Goal: Task Accomplishment & Management: Manage account settings

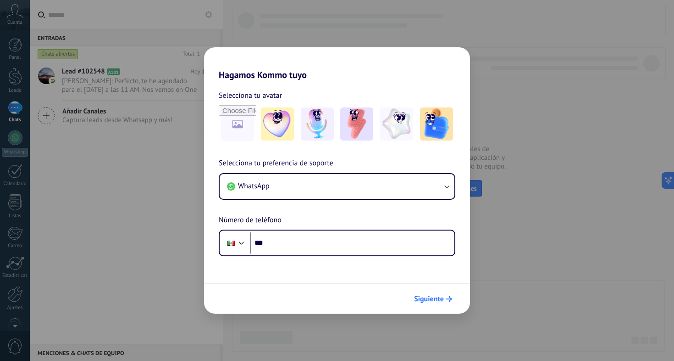
click at [439, 294] on button "Siguiente" at bounding box center [433, 299] width 46 height 16
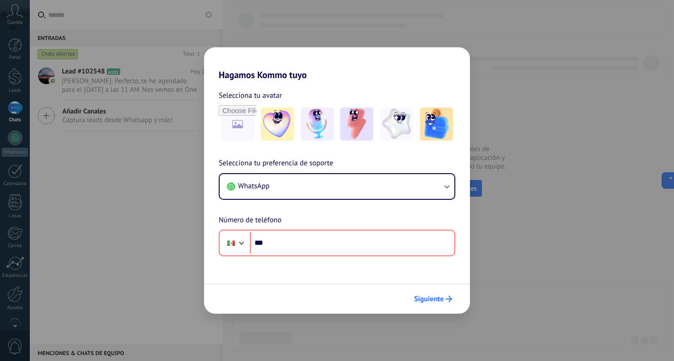
click at [439, 294] on button "Siguiente" at bounding box center [433, 299] width 46 height 16
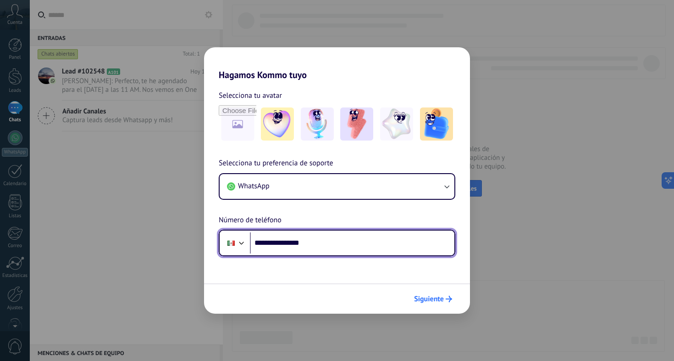
type input "**********"
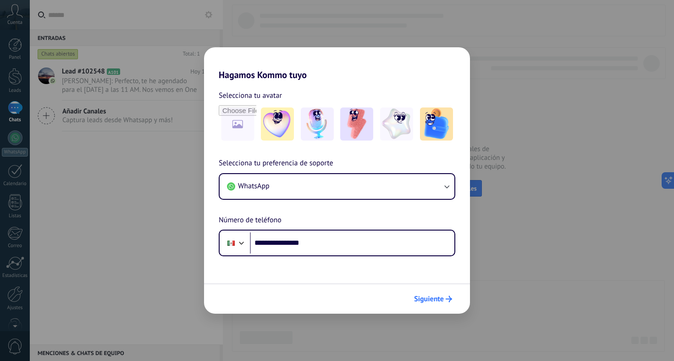
click at [433, 297] on span "Siguiente" at bounding box center [429, 298] width 30 height 6
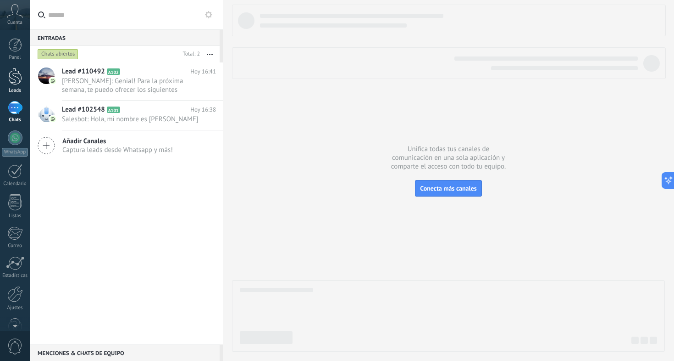
click at [22, 68] on div at bounding box center [15, 76] width 14 height 17
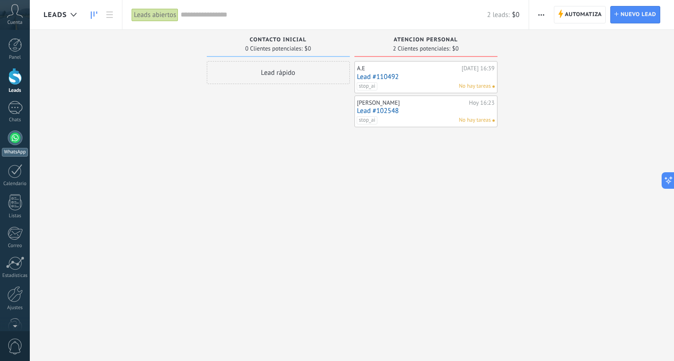
click at [16, 134] on div at bounding box center [15, 137] width 15 height 15
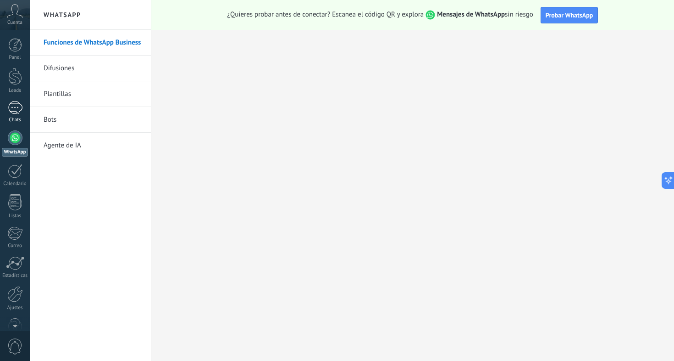
click at [11, 111] on div "1" at bounding box center [15, 107] width 15 height 13
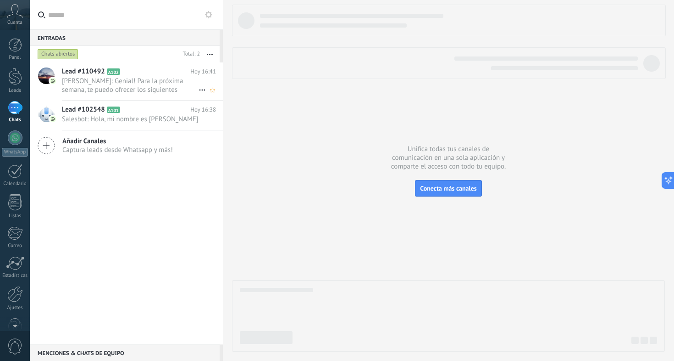
click at [134, 85] on span "[PERSON_NAME]: Genial! Para la próxima semana, te puedo ofrecer los siguientes …" at bounding box center [130, 85] width 137 height 17
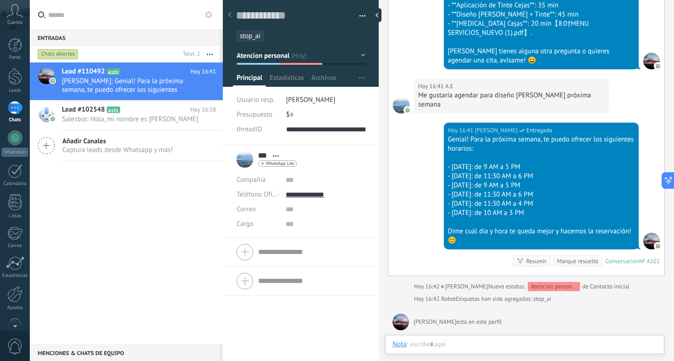
scroll to position [14, 0]
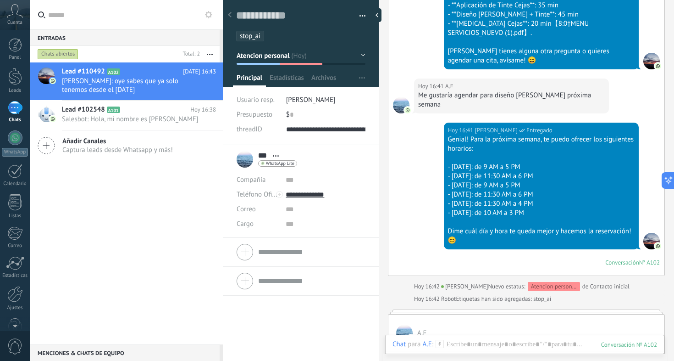
click at [244, 159] on div "*** A.E *** A.E Apellido Abrir detalle Copie el nombre Desatar Contacto princip…" at bounding box center [267, 159] width 61 height 23
click at [357, 59] on button "Atencion personal" at bounding box center [301, 55] width 129 height 17
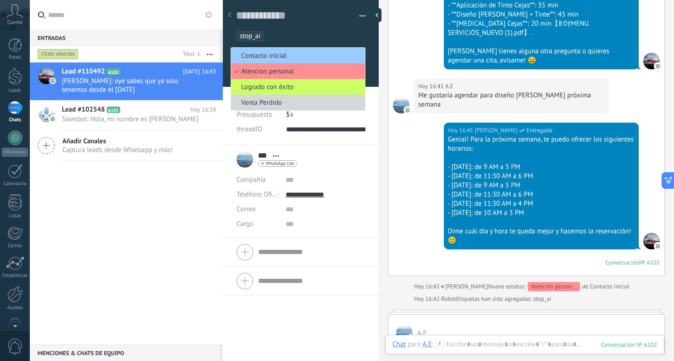
click at [357, 59] on span "Contacto inicial" at bounding box center [296, 55] width 131 height 9
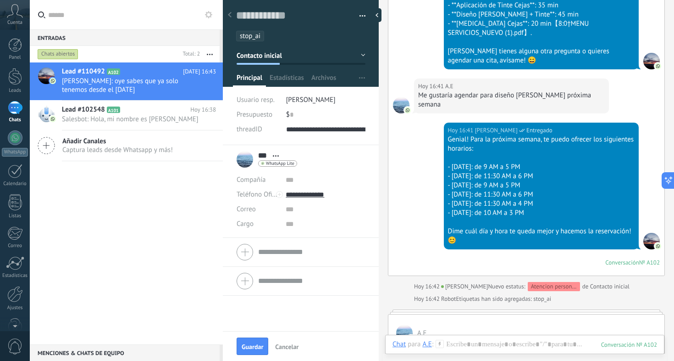
click at [357, 59] on button "Contacto inicial" at bounding box center [301, 55] width 129 height 17
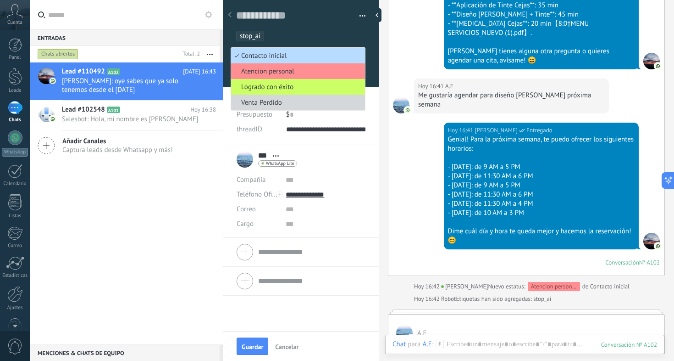
click at [326, 63] on li "Contacto inicial" at bounding box center [298, 56] width 134 height 16
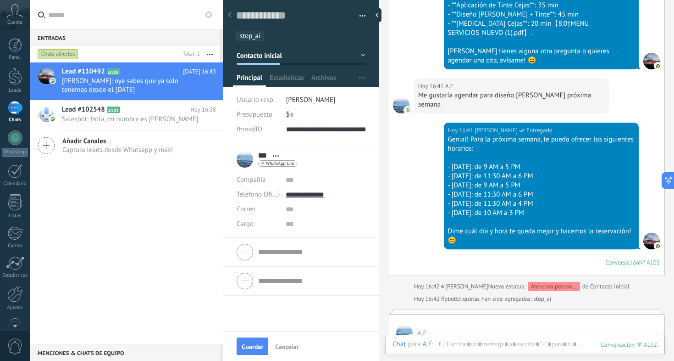
click at [306, 56] on button "Contacto inicial" at bounding box center [301, 55] width 129 height 17
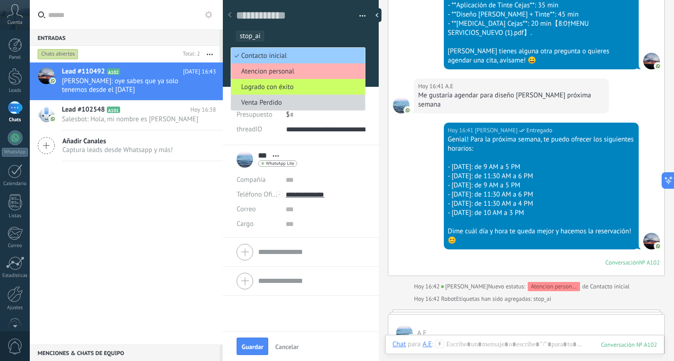
click at [298, 71] on span "Atencion personal" at bounding box center [296, 71] width 131 height 9
